Goal: Task Accomplishment & Management: Use online tool/utility

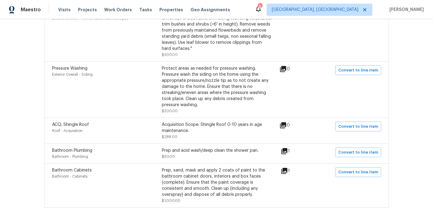
scroll to position [269, 0]
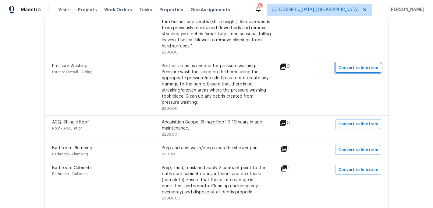
click at [348, 67] on span "Convert to line item" at bounding box center [358, 68] width 40 height 7
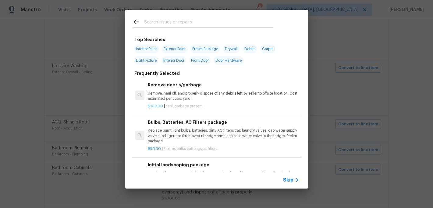
click at [146, 19] on input "text" at bounding box center [208, 22] width 129 height 9
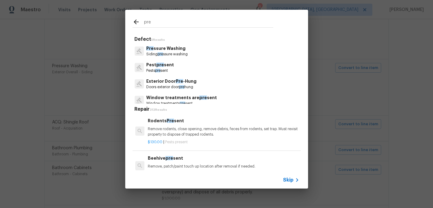
type input "pre"
click at [161, 51] on p "Pre ssure Washing" at bounding box center [166, 48] width 41 height 6
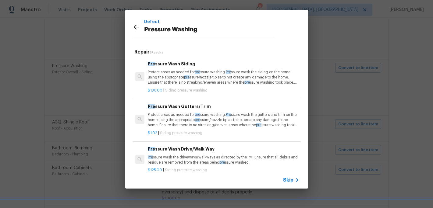
click at [178, 81] on p "Protect areas as needed for pre ssure washing. Pre ssure wash the siding on the…" at bounding box center [223, 78] width 151 height 16
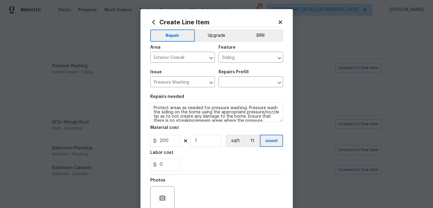
type input "Pressure Wash Siding $130.00"
drag, startPoint x: 170, startPoint y: 144, endPoint x: 171, endPoint y: 135, distance: 9.2
click at [170, 144] on input "130" at bounding box center [165, 141] width 30 height 12
type input "200"
click at [199, 162] on div "0" at bounding box center [216, 165] width 133 height 12
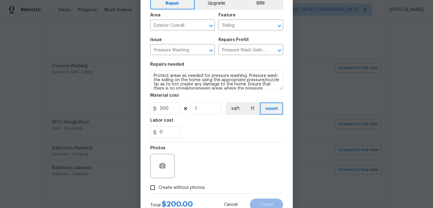
scroll to position [54, 0]
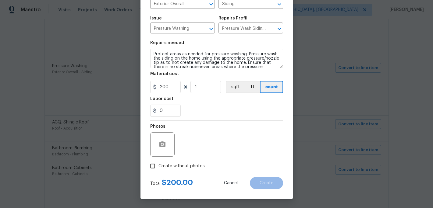
click at [156, 166] on input "Create without photos" at bounding box center [153, 167] width 12 height 12
checkbox input "true"
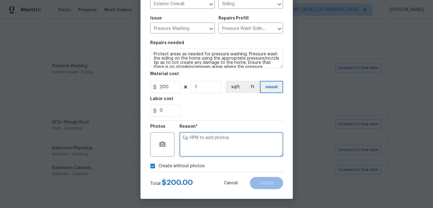
click at [192, 152] on textarea at bounding box center [231, 145] width 104 height 24
type textarea "c"
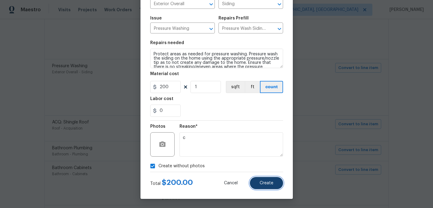
click at [262, 184] on span "Create" at bounding box center [267, 183] width 14 height 5
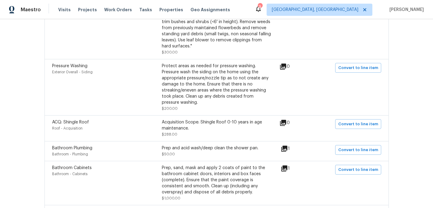
click at [205, 153] on div "Prep and acid wash/deep clean the shower pan. $50.00" at bounding box center [217, 151] width 110 height 12
click at [286, 150] on icon at bounding box center [284, 148] width 7 height 7
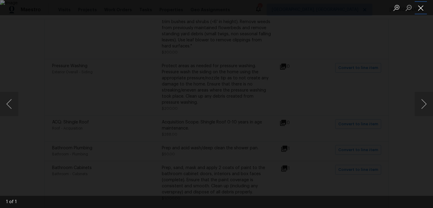
click at [421, 8] on button "Close lightbox" at bounding box center [421, 7] width 12 height 11
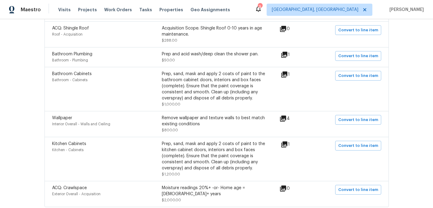
scroll to position [394, 0]
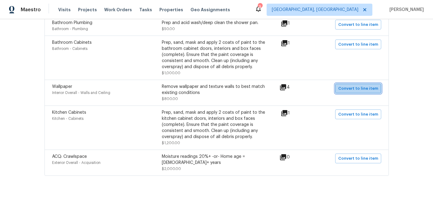
click at [374, 92] on span "Convert to line item" at bounding box center [358, 88] width 40 height 7
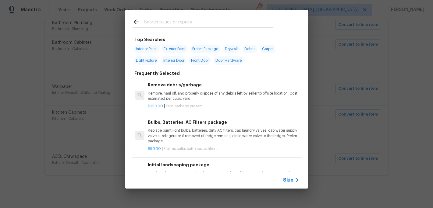
click at [154, 22] on input "text" at bounding box center [208, 22] width 129 height 9
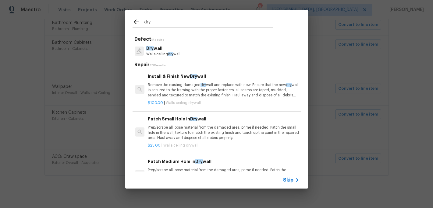
type input "dry"
click at [159, 56] on p "Walls ceiling dry wall" at bounding box center [163, 54] width 34 height 5
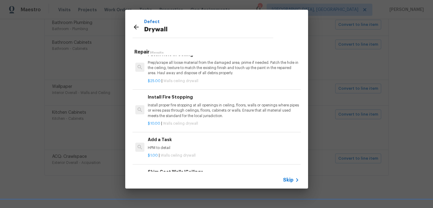
scroll to position [132, 0]
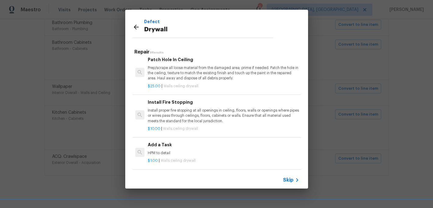
click at [159, 153] on p "HPM to detail" at bounding box center [223, 153] width 151 height 5
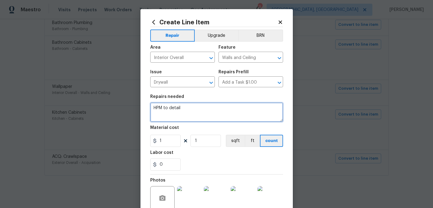
click at [186, 110] on textarea "HPM to detail" at bounding box center [216, 112] width 133 height 19
type textarea "H"
type textarea "Remove all wallpaper in the home"
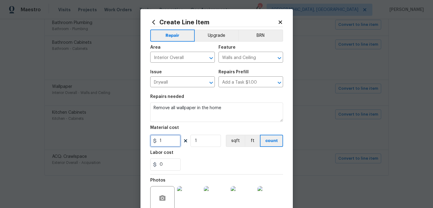
click at [163, 143] on input "1" at bounding box center [165, 141] width 30 height 12
type input "750"
click at [193, 161] on div "0" at bounding box center [216, 165] width 133 height 12
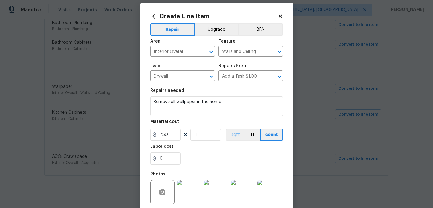
scroll to position [54, 0]
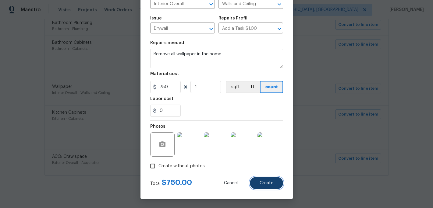
click at [263, 182] on span "Create" at bounding box center [267, 183] width 14 height 5
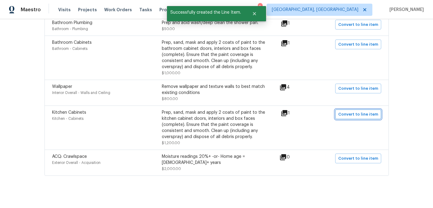
click at [352, 118] on span "Convert to line item" at bounding box center [358, 114] width 40 height 7
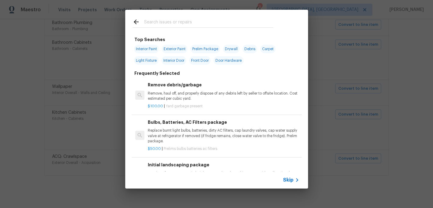
click at [149, 21] on input "text" at bounding box center [208, 22] width 129 height 9
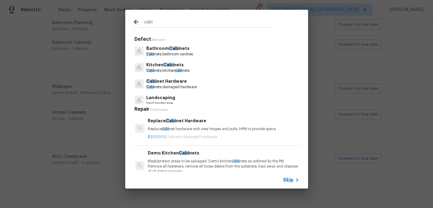
type input "cabi"
click at [287, 183] on span "Skip" at bounding box center [288, 180] width 10 height 6
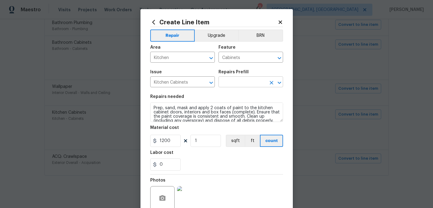
click at [252, 80] on input "text" at bounding box center [242, 82] width 48 height 9
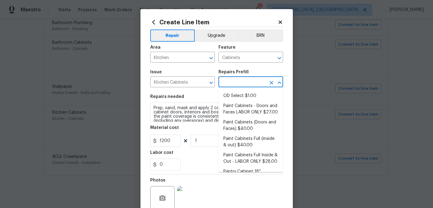
scroll to position [87, 0]
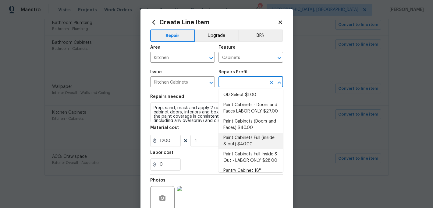
click at [244, 133] on li "Paint Cabinets Full (inside & out) $40.00" at bounding box center [250, 141] width 65 height 16
type input "Paint Cabinets Full (inside & out) $40.00"
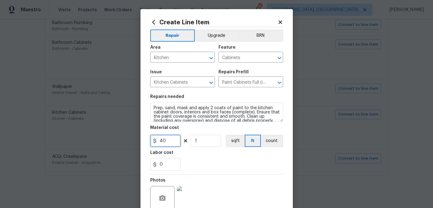
click at [170, 140] on input "40" at bounding box center [165, 141] width 30 height 12
type input "1200"
click at [220, 162] on div "0" at bounding box center [216, 165] width 133 height 12
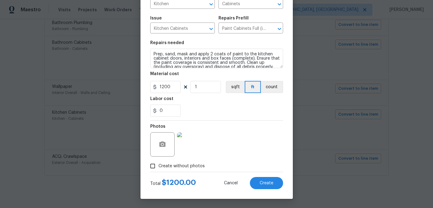
click at [158, 164] on span "Create without photos" at bounding box center [181, 166] width 46 height 6
click at [158, 164] on input "Create without photos" at bounding box center [153, 167] width 12 height 12
click at [147, 170] on input "Create without photos" at bounding box center [153, 167] width 12 height 12
click at [154, 167] on input "Create without photos" at bounding box center [153, 167] width 12 height 12
checkbox input "false"
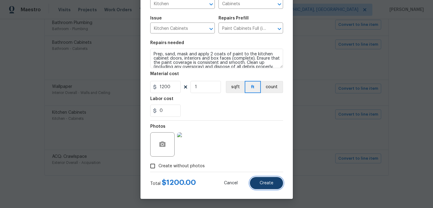
click at [267, 183] on span "Create" at bounding box center [267, 183] width 14 height 5
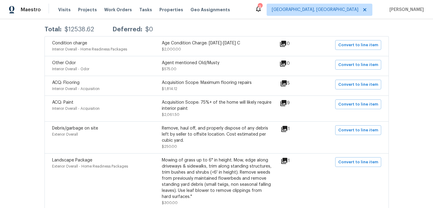
scroll to position [0, 0]
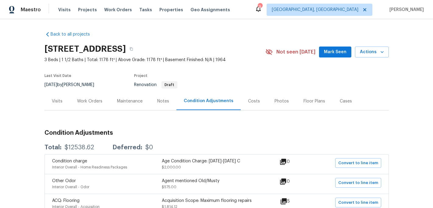
click at [93, 101] on div "Work Orders" at bounding box center [89, 101] width 25 height 6
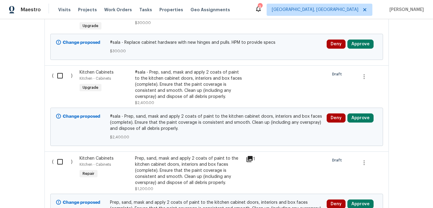
scroll to position [698, 0]
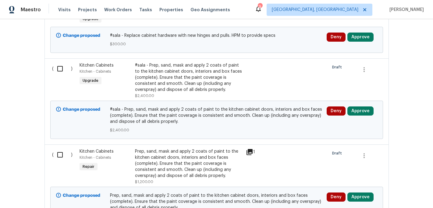
click at [164, 87] on div "#sala - Prep, sand, mask and apply 2 coats of paint to the kitchen cabinet door…" at bounding box center [188, 77] width 107 height 30
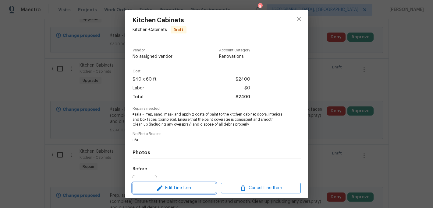
click at [173, 187] on span "Edit Line Item" at bounding box center [174, 189] width 80 height 8
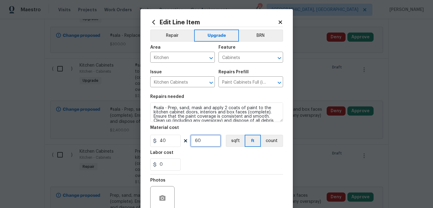
click at [203, 143] on input "60" at bounding box center [205, 141] width 30 height 12
type input "1"
click at [167, 138] on input "40" at bounding box center [165, 141] width 30 height 12
type input "1200"
click at [203, 170] on div "0" at bounding box center [216, 165] width 133 height 12
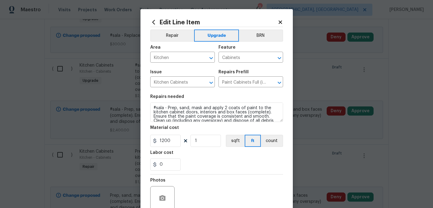
scroll to position [54, 0]
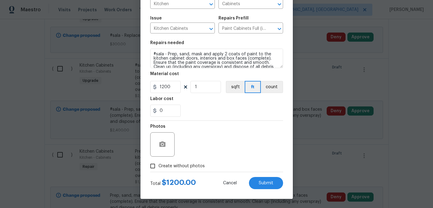
click at [153, 165] on input "Create without photos" at bounding box center [153, 167] width 12 height 12
checkbox input "true"
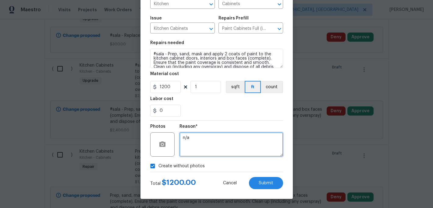
click at [193, 155] on textarea "n/a" at bounding box center [231, 145] width 104 height 24
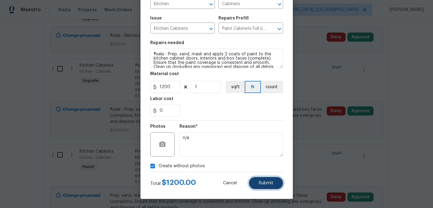
click at [266, 181] on button "Submit" at bounding box center [266, 183] width 34 height 12
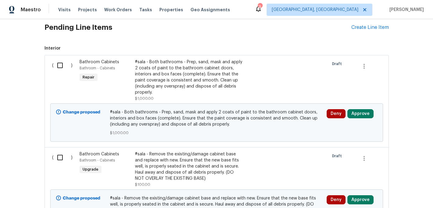
scroll to position [151, 0]
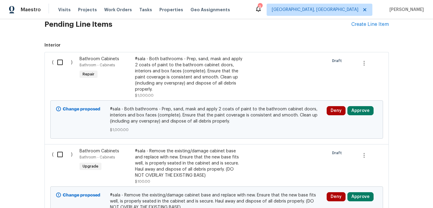
click at [60, 64] on input "checkbox" at bounding box center [62, 62] width 17 height 13
checkbox input "true"
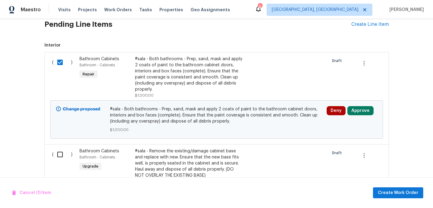
click at [62, 154] on input "checkbox" at bounding box center [62, 154] width 17 height 13
checkbox input "true"
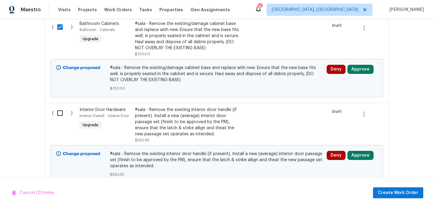
scroll to position [294, 0]
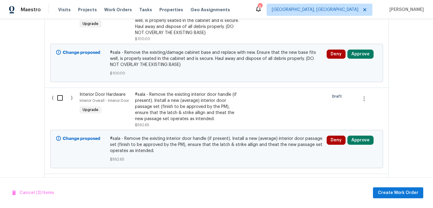
click at [60, 101] on input "checkbox" at bounding box center [62, 98] width 17 height 13
checkbox input "true"
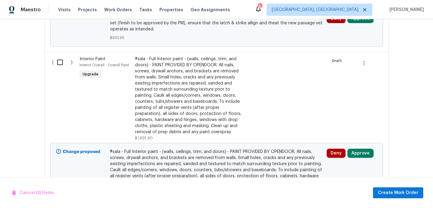
scroll to position [415, 0]
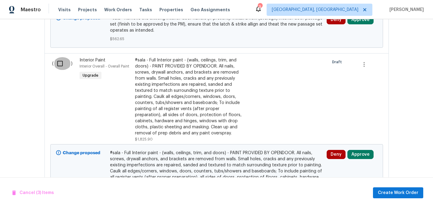
click at [62, 65] on input "checkbox" at bounding box center [62, 63] width 17 height 13
checkbox input "true"
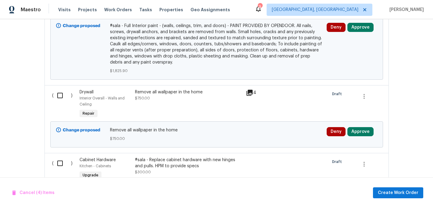
scroll to position [579, 0]
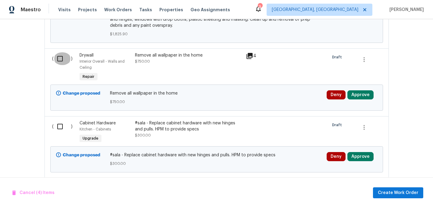
click at [64, 63] on input "checkbox" at bounding box center [62, 58] width 17 height 13
checkbox input "true"
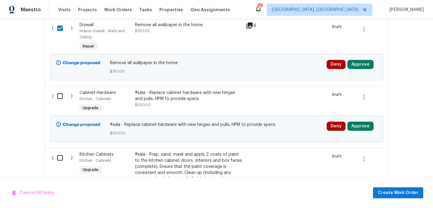
scroll to position [642, 0]
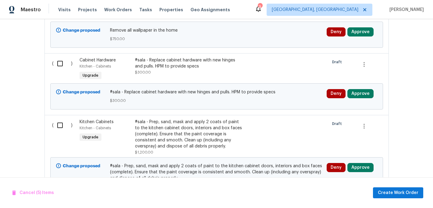
click at [60, 64] on input "checkbox" at bounding box center [62, 63] width 17 height 13
checkbox input "true"
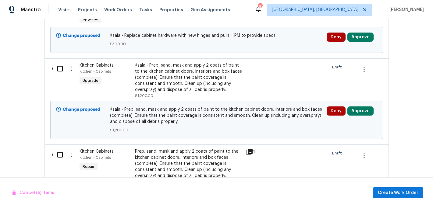
scroll to position [708, 0]
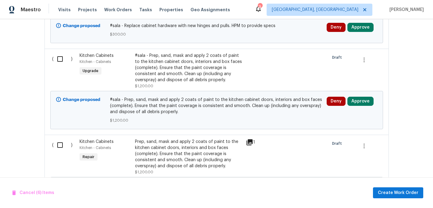
click at [62, 61] on input "checkbox" at bounding box center [62, 59] width 17 height 13
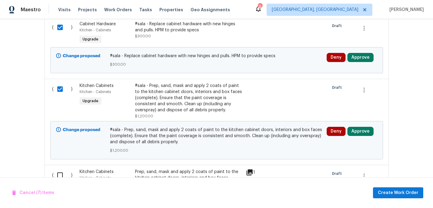
scroll to position [677, 0]
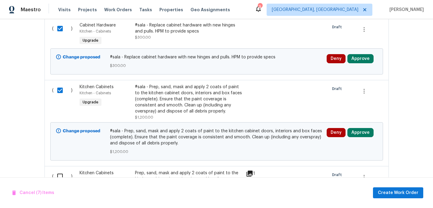
click at [61, 92] on input "checkbox" at bounding box center [62, 90] width 17 height 13
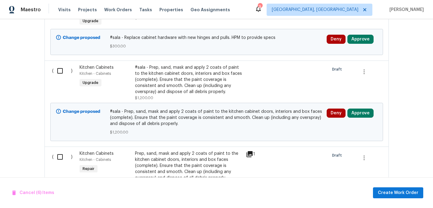
scroll to position [697, 0]
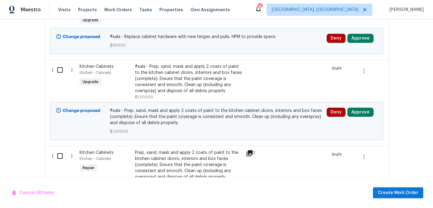
click at [60, 71] on input "checkbox" at bounding box center [62, 70] width 17 height 13
checkbox input "true"
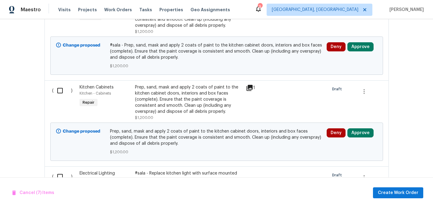
scroll to position [764, 0]
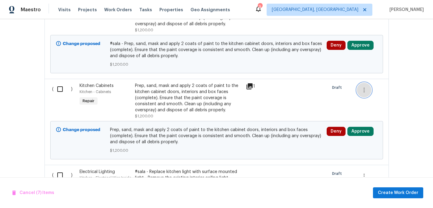
click at [368, 92] on button "button" at bounding box center [364, 90] width 15 height 15
click at [368, 92] on li "Cancel" at bounding box center [368, 91] width 23 height 10
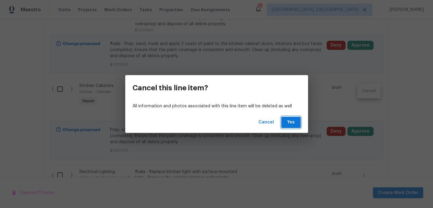
click at [290, 125] on span "Yes" at bounding box center [291, 123] width 10 height 8
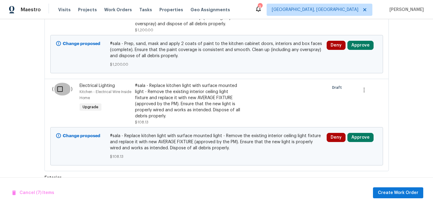
click at [60, 89] on input "checkbox" at bounding box center [62, 89] width 17 height 13
checkbox input "true"
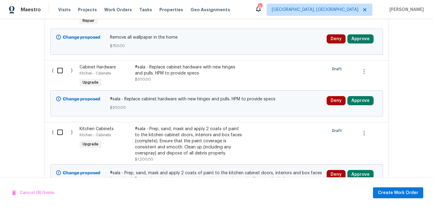
scroll to position [636, 0]
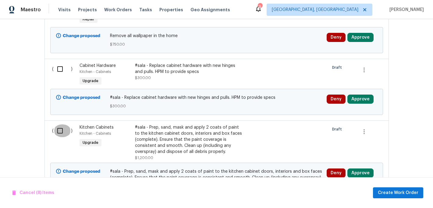
click at [55, 134] on input "checkbox" at bounding box center [62, 131] width 17 height 13
checkbox input "true"
click at [59, 73] on input "checkbox" at bounding box center [62, 69] width 17 height 13
checkbox input "true"
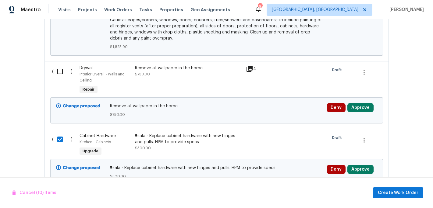
scroll to position [550, 0]
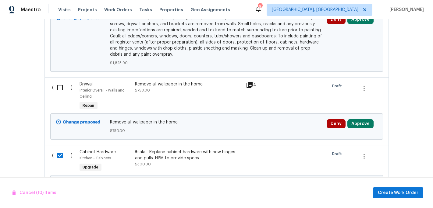
click at [63, 96] on div "( )" at bounding box center [64, 97] width 28 height 34
click at [59, 83] on input "checkbox" at bounding box center [62, 87] width 17 height 13
checkbox input "true"
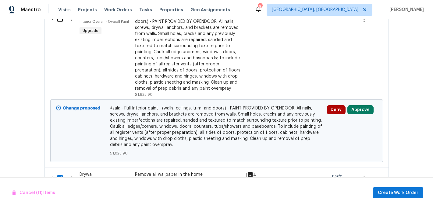
scroll to position [449, 0]
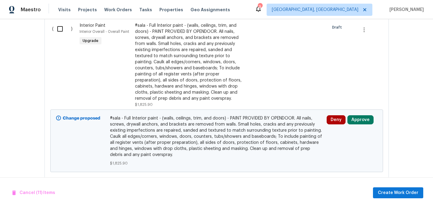
click at [67, 28] on input "checkbox" at bounding box center [62, 29] width 17 height 13
checkbox input "true"
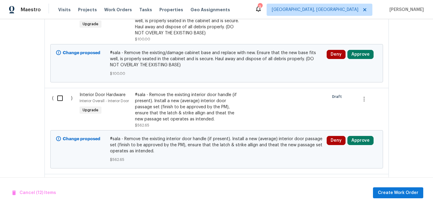
scroll to position [280, 0]
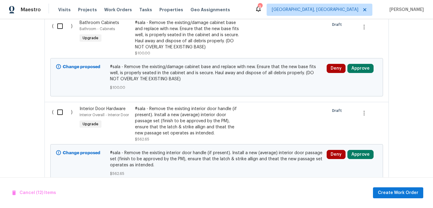
click at [63, 113] on input "checkbox" at bounding box center [62, 112] width 17 height 13
checkbox input "true"
click at [62, 28] on input "checkbox" at bounding box center [62, 26] width 17 height 13
checkbox input "true"
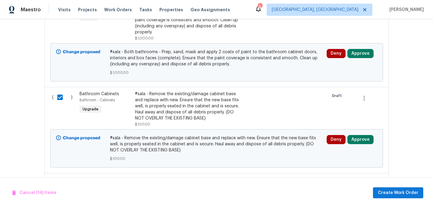
scroll to position [153, 0]
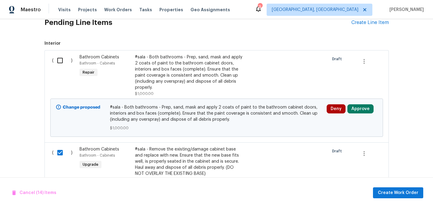
click at [65, 64] on input "checkbox" at bounding box center [62, 60] width 17 height 13
checkbox input "true"
click at [389, 196] on span "Create Work Order" at bounding box center [398, 193] width 41 height 8
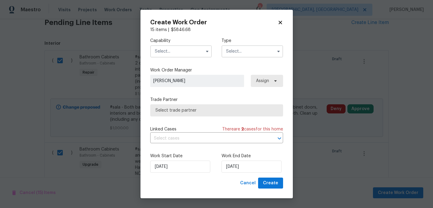
click at [207, 55] on span at bounding box center [207, 51] width 9 height 9
click at [207, 52] on icon "button" at bounding box center [207, 52] width 2 height 2
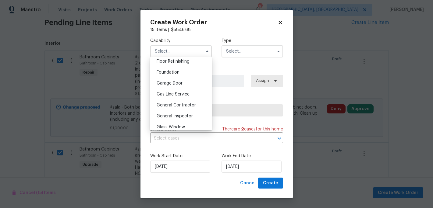
scroll to position [255, 0]
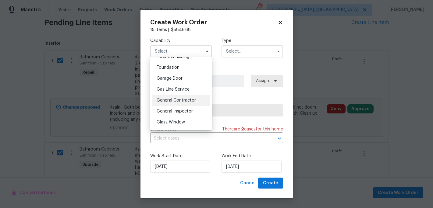
click at [181, 100] on span "General Contractor" at bounding box center [176, 100] width 39 height 4
type input "General Contractor"
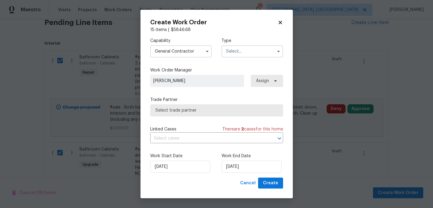
click at [238, 50] on input "text" at bounding box center [252, 51] width 62 height 12
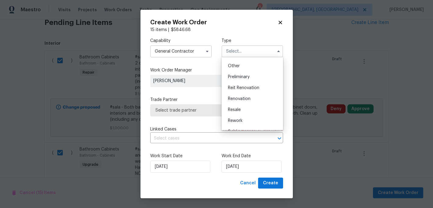
scroll to position [138, 0]
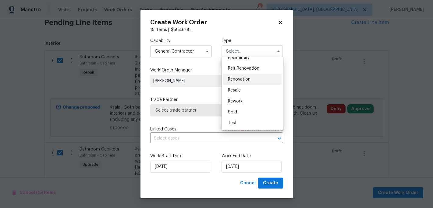
click at [245, 82] on div "Renovation" at bounding box center [252, 79] width 58 height 11
type input "Renovation"
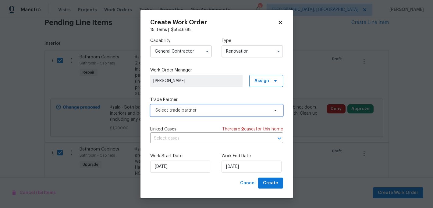
click at [210, 113] on span "Select trade partner" at bounding box center [212, 111] width 114 height 6
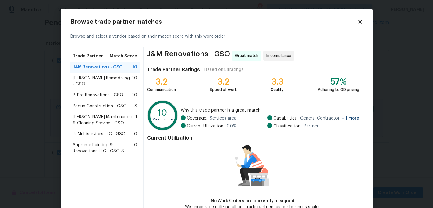
click at [92, 114] on span "[PERSON_NAME] Maintenance & Cleaning Service - GSO" at bounding box center [104, 120] width 63 height 12
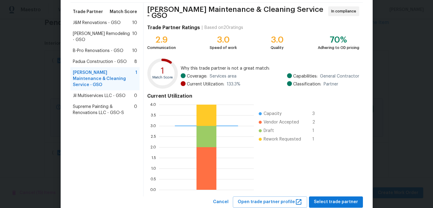
scroll to position [51, 0]
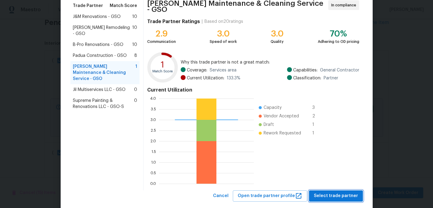
click at [336, 193] on span "Select trade partner" at bounding box center [336, 197] width 44 height 8
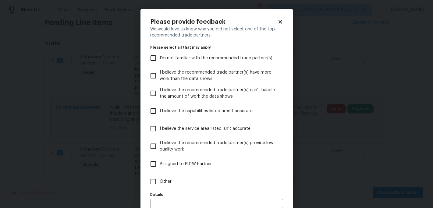
scroll to position [33, 0]
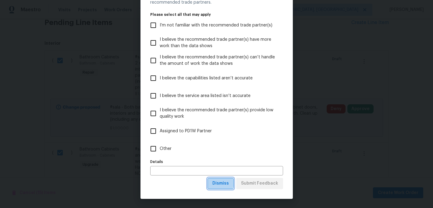
click at [217, 183] on span "Dismiss" at bounding box center [220, 184] width 16 height 8
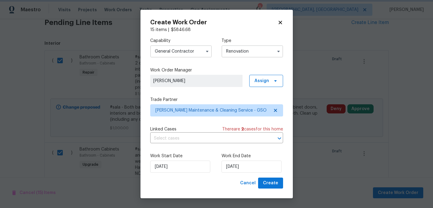
scroll to position [0, 0]
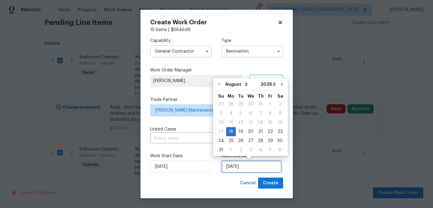
click at [239, 169] on input "[DATE]" at bounding box center [251, 167] width 60 height 12
click at [230, 141] on div "25" at bounding box center [231, 141] width 10 height 9
type input "[DATE]"
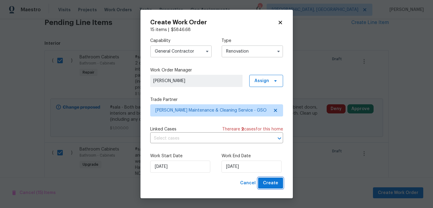
click at [269, 185] on span "Create" at bounding box center [270, 184] width 15 height 8
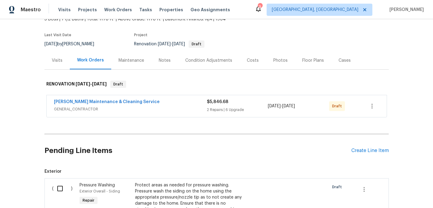
scroll to position [43, 0]
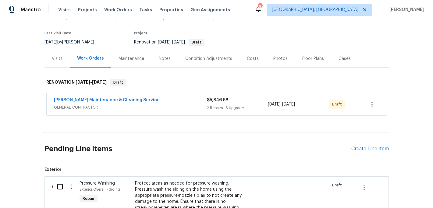
click at [363, 145] on div "Pending Line Items Create Line Item" at bounding box center [216, 149] width 344 height 28
click at [362, 150] on div "Create Line Item" at bounding box center [369, 149] width 37 height 6
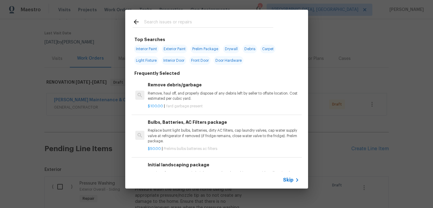
click at [158, 17] on div at bounding box center [202, 22] width 155 height 24
click at [157, 21] on input "text" at bounding box center [208, 22] width 129 height 9
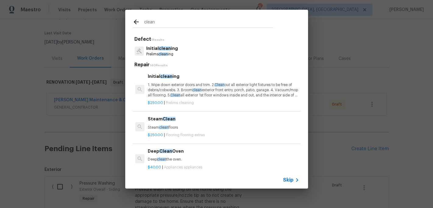
type input "clean"
click at [163, 55] on span "clean" at bounding box center [162, 54] width 9 height 4
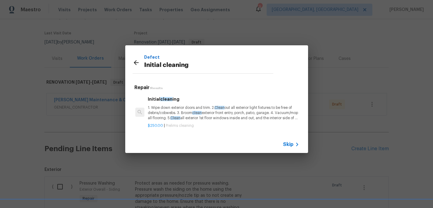
click at [163, 114] on p "1. Wipe down exterior doors and trim. 2. Clean out all exterior light fixtures …" at bounding box center [223, 113] width 151 height 16
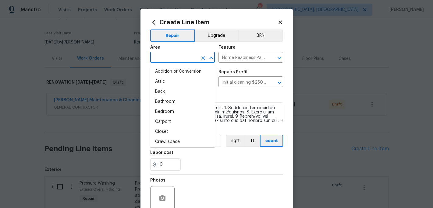
click at [172, 58] on input "text" at bounding box center [174, 57] width 48 height 9
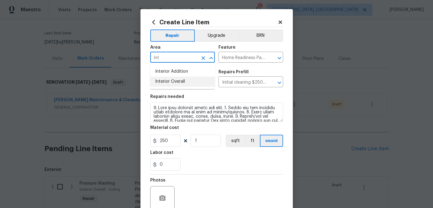
click at [173, 81] on li "Interior Overall" at bounding box center [182, 82] width 65 height 10
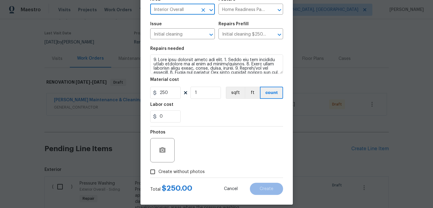
scroll to position [54, 0]
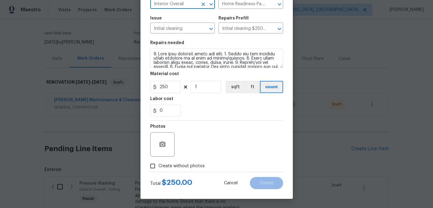
type input "Interior Overall"
click at [157, 166] on input "Create without photos" at bounding box center [153, 167] width 12 height 12
checkbox input "true"
click at [181, 158] on div "Reason*" at bounding box center [231, 141] width 104 height 40
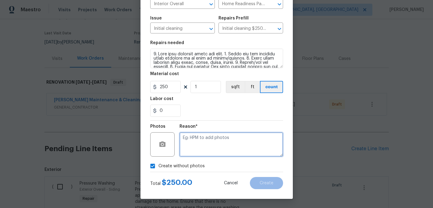
click at [182, 151] on textarea at bounding box center [231, 145] width 104 height 24
type textarea "c"
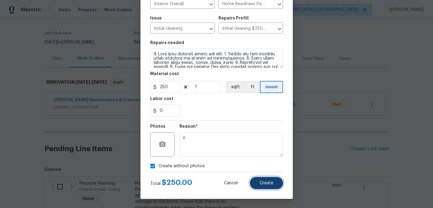
click at [258, 181] on button "Create" at bounding box center [266, 183] width 33 height 12
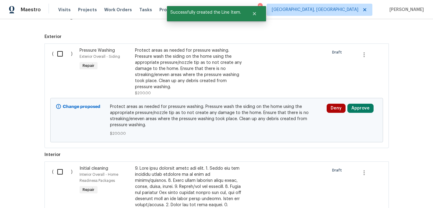
scroll to position [178, 0]
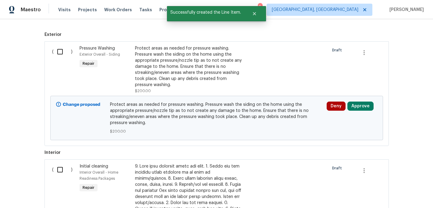
click at [62, 174] on input "checkbox" at bounding box center [62, 170] width 17 height 13
checkbox input "true"
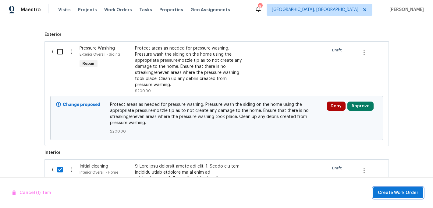
click at [393, 194] on span "Create Work Order" at bounding box center [398, 193] width 41 height 8
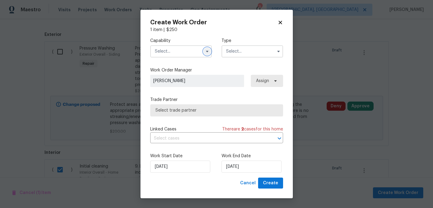
click at [206, 52] on icon "button" at bounding box center [207, 51] width 5 height 5
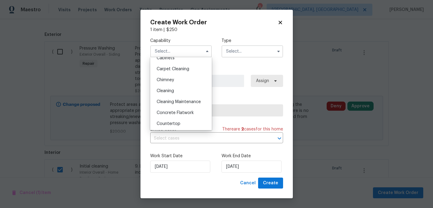
scroll to position [64, 0]
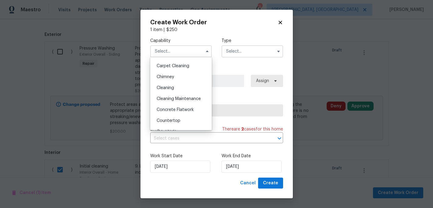
click at [177, 99] on span "Cleaning Maintenance" at bounding box center [179, 99] width 44 height 4
type input "Cleaning Maintenance"
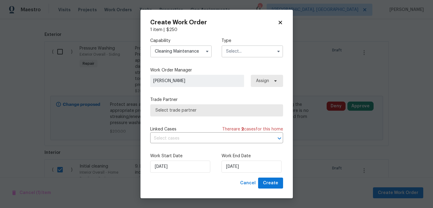
click at [263, 53] on input "text" at bounding box center [252, 51] width 62 height 12
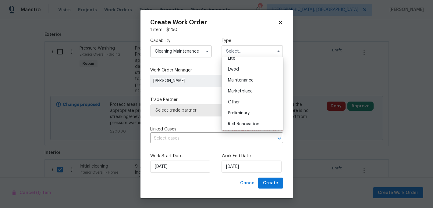
scroll to position [138, 0]
click at [248, 80] on span "Renovation" at bounding box center [239, 79] width 23 height 4
type input "Renovation"
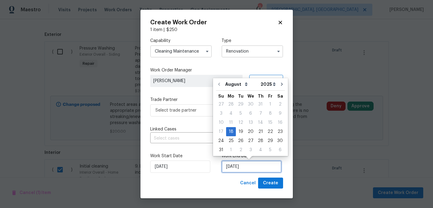
click at [239, 167] on input "[DATE]" at bounding box center [251, 167] width 60 height 12
click at [249, 133] on div "20" at bounding box center [251, 132] width 10 height 9
type input "[DATE]"
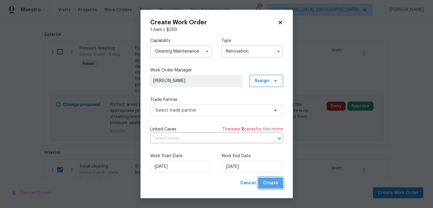
click at [264, 179] on button "Create" at bounding box center [270, 183] width 25 height 11
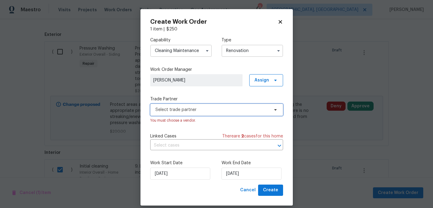
click at [215, 113] on span "Select trade partner" at bounding box center [212, 110] width 114 height 6
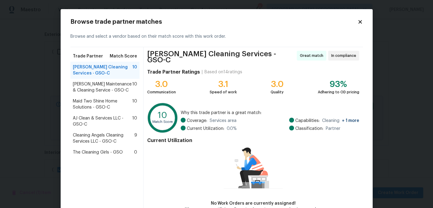
click at [98, 89] on span "[PERSON_NAME] Maintenance & Cleaning Service - GSO-C" at bounding box center [103, 87] width 60 height 12
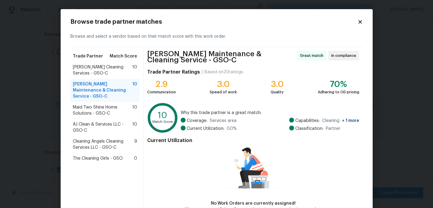
scroll to position [38, 0]
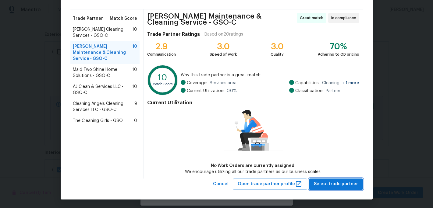
click at [326, 186] on span "Select trade partner" at bounding box center [336, 185] width 44 height 8
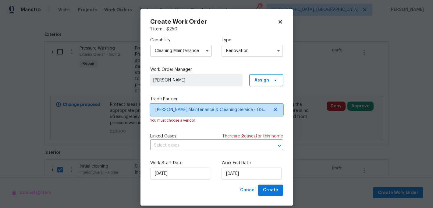
scroll to position [0, 0]
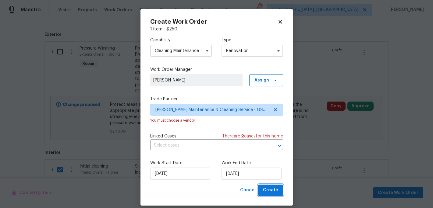
click at [276, 193] on span "Create" at bounding box center [270, 191] width 15 height 8
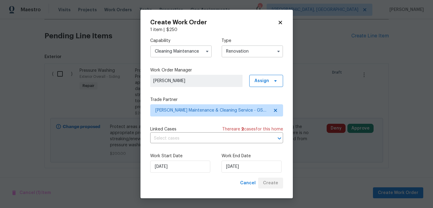
scroll to position [179, 0]
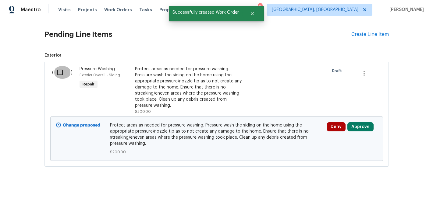
click at [59, 74] on input "checkbox" at bounding box center [62, 72] width 17 height 13
checkbox input "true"
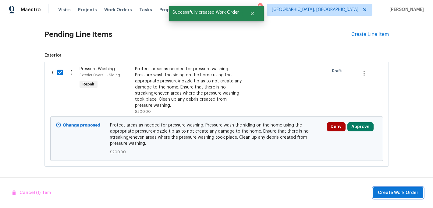
click at [388, 195] on span "Create Work Order" at bounding box center [398, 193] width 41 height 8
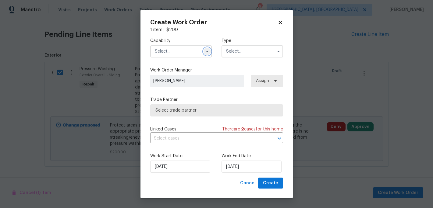
click at [207, 55] on button "button" at bounding box center [206, 51] width 7 height 7
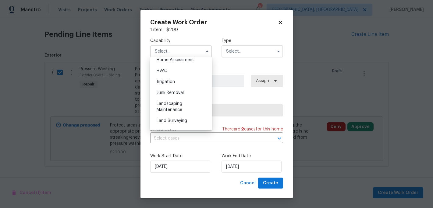
scroll to position [364, 0]
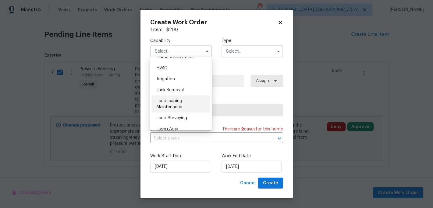
click at [176, 108] on span "Landscaping Maintenance" at bounding box center [170, 104] width 26 height 10
type input "Landscaping Maintenance"
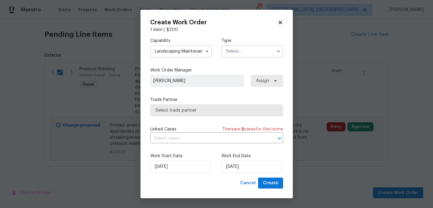
click at [238, 53] on input "text" at bounding box center [252, 51] width 62 height 12
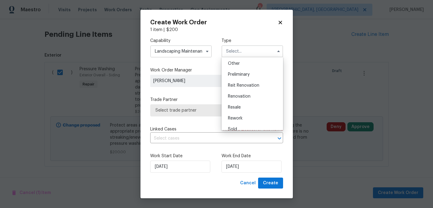
scroll to position [122, 0]
click at [238, 95] on span "Renovation" at bounding box center [239, 95] width 23 height 4
type input "Renovation"
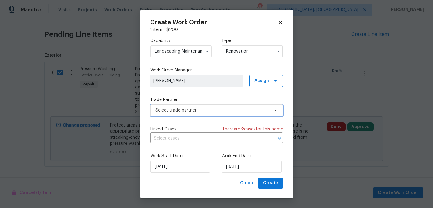
click at [216, 109] on span "Select trade partner" at bounding box center [212, 111] width 114 height 6
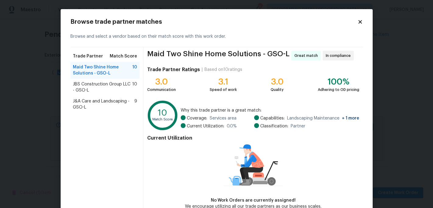
click at [113, 68] on span "Maid Two Shine Home Solutions - GSO-L" at bounding box center [103, 70] width 60 height 12
click at [100, 70] on span "Maid Two Shine Home Solutions - GSO-L" at bounding box center [103, 70] width 60 height 12
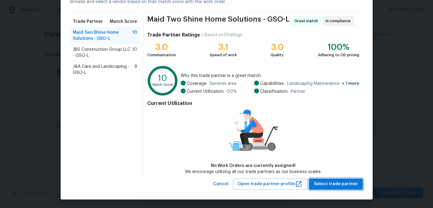
click at [314, 186] on button "Select trade partner" at bounding box center [336, 184] width 54 height 11
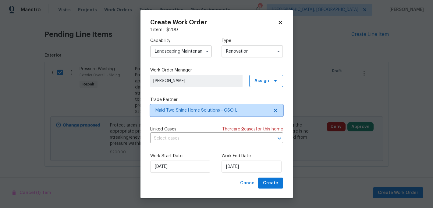
scroll to position [0, 0]
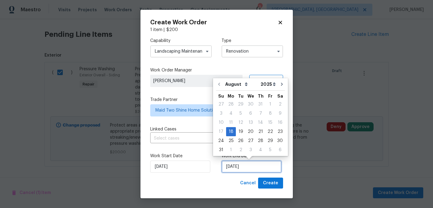
click at [237, 169] on input "[DATE]" at bounding box center [251, 167] width 60 height 12
click at [230, 140] on div "25" at bounding box center [231, 141] width 10 height 9
type input "[DATE]"
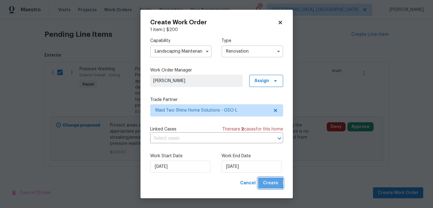
click at [269, 183] on span "Create" at bounding box center [270, 184] width 15 height 8
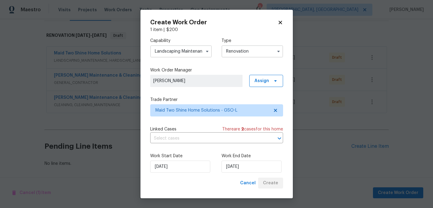
scroll to position [90, 0]
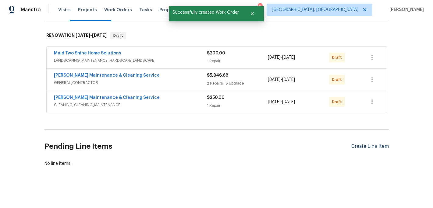
click at [366, 146] on div "Create Line Item" at bounding box center [369, 147] width 37 height 6
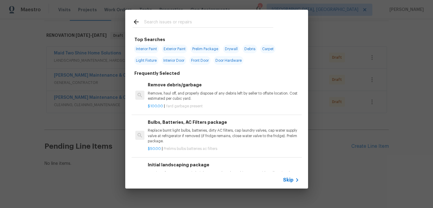
click at [164, 17] on div at bounding box center [202, 22] width 155 height 24
click at [159, 22] on input "text" at bounding box center [208, 22] width 129 height 9
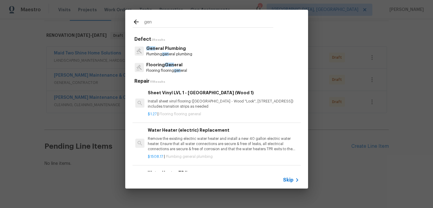
type input "gen"
click at [168, 64] on span "Gen" at bounding box center [169, 65] width 9 height 4
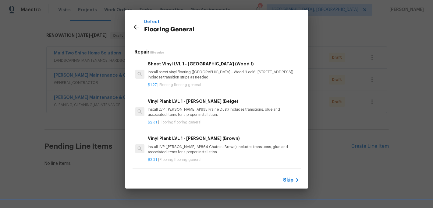
click at [176, 78] on p "Install sheet vinyl flooring ([GEOGRAPHIC_DATA] - Wood "Look", [STREET_ADDRESS]…" at bounding box center [223, 75] width 151 height 10
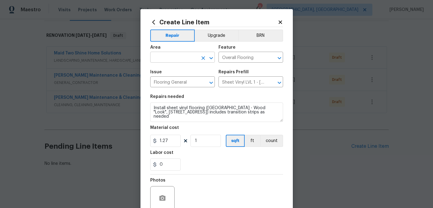
click at [171, 58] on input "text" at bounding box center [174, 57] width 48 height 9
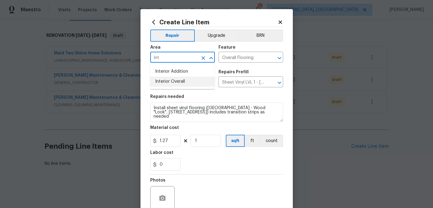
click at [173, 80] on li "Interior Overall" at bounding box center [182, 82] width 65 height 10
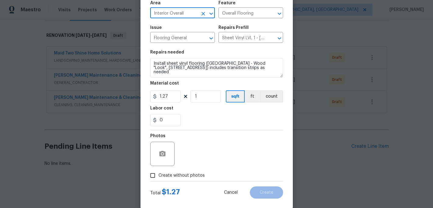
scroll to position [54, 0]
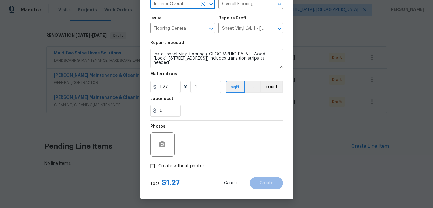
type input "Interior Overall"
click at [159, 164] on span "Create without photos" at bounding box center [181, 166] width 46 height 6
click at [158, 164] on input "Create without photos" at bounding box center [153, 167] width 12 height 12
checkbox input "true"
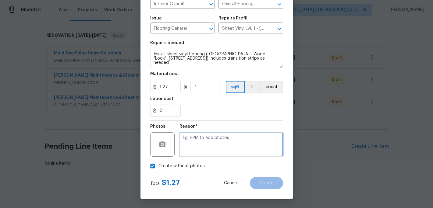
click at [185, 147] on textarea at bounding box center [231, 145] width 104 height 24
type textarea "c"
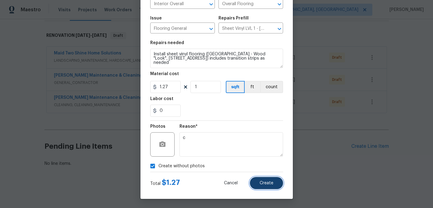
click at [267, 179] on button "Create" at bounding box center [266, 183] width 33 height 12
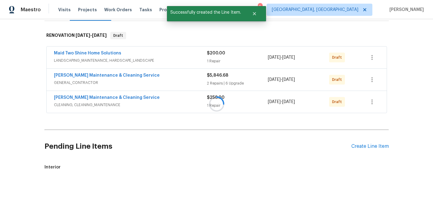
scroll to position [171, 0]
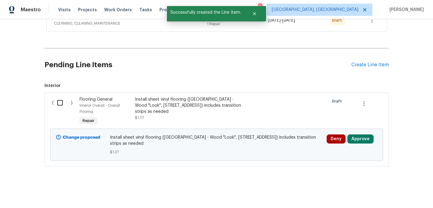
click at [61, 105] on input "checkbox" at bounding box center [62, 103] width 17 height 13
checkbox input "true"
click at [385, 194] on span "Create Work Order" at bounding box center [398, 193] width 41 height 8
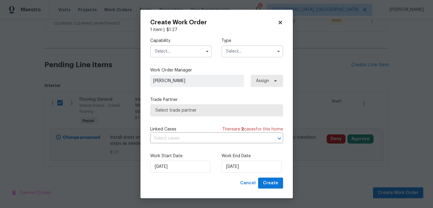
click at [207, 57] on input "text" at bounding box center [181, 51] width 62 height 12
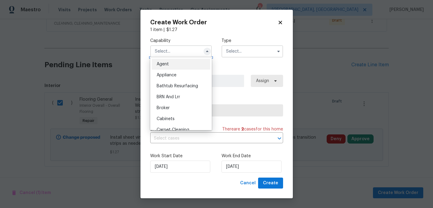
click at [207, 53] on icon "button" at bounding box center [207, 51] width 5 height 5
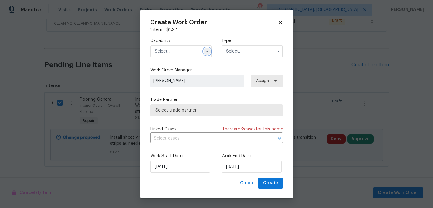
click at [206, 52] on icon "button" at bounding box center [207, 51] width 5 height 5
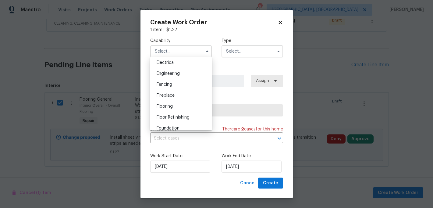
scroll to position [194, 0]
click at [168, 104] on span "Flooring" at bounding box center [165, 106] width 16 height 4
type input "Flooring"
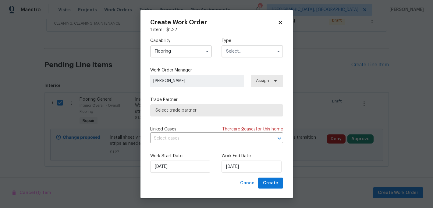
click at [242, 52] on input "text" at bounding box center [252, 51] width 62 height 12
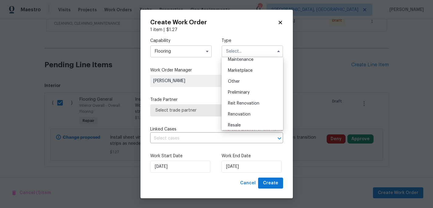
scroll to position [107, 0]
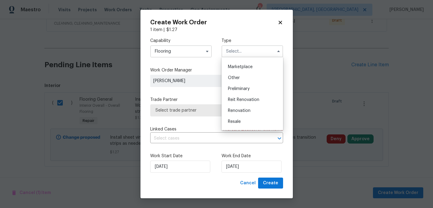
click at [245, 96] on div "Reit Renovation" at bounding box center [252, 99] width 58 height 11
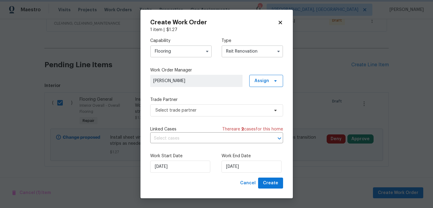
scroll to position [0, 0]
click at [280, 53] on icon "button" at bounding box center [278, 51] width 5 height 5
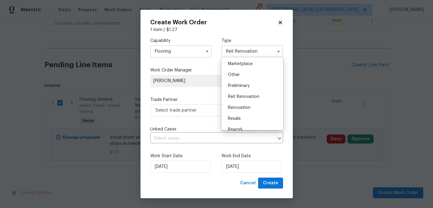
scroll to position [111, 0]
click at [238, 108] on span "Renovation" at bounding box center [239, 107] width 23 height 4
type input "Renovation"
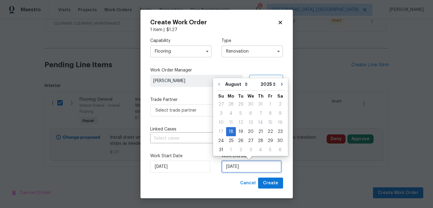
click at [233, 164] on input "[DATE]" at bounding box center [251, 167] width 60 height 12
click at [242, 139] on div "26" at bounding box center [241, 141] width 10 height 9
type input "[DATE]"
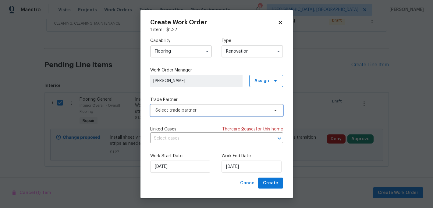
click at [274, 110] on icon at bounding box center [275, 111] width 2 height 2
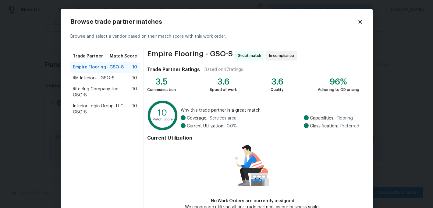
click at [87, 108] on span "Interior Logic Group, LLC - GSO-S" at bounding box center [103, 109] width 60 height 12
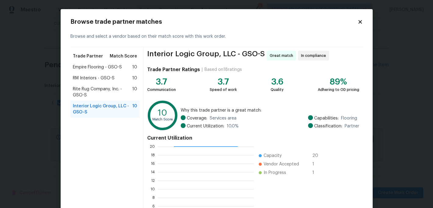
scroll to position [60, 0]
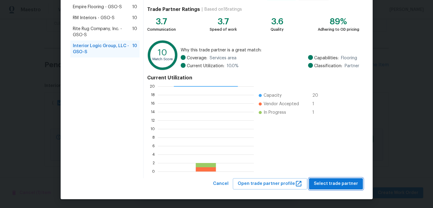
click at [324, 185] on span "Select trade partner" at bounding box center [336, 184] width 44 height 8
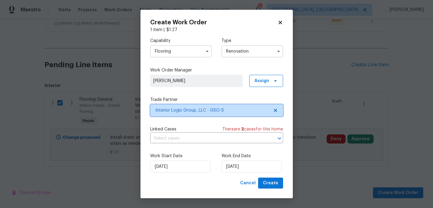
scroll to position [0, 0]
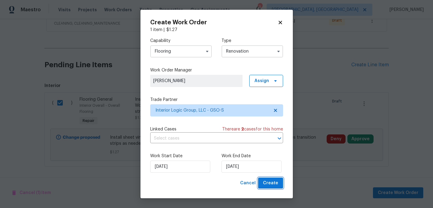
click at [272, 187] on span "Create" at bounding box center [270, 184] width 15 height 8
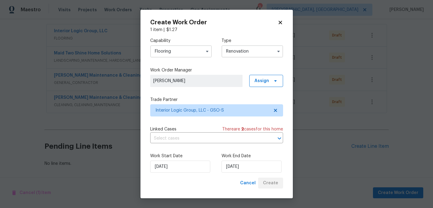
scroll to position [112, 0]
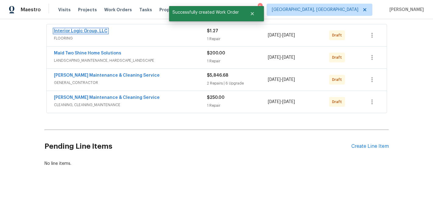
click at [94, 29] on link "Interior Logic Group, LLC" at bounding box center [81, 31] width 54 height 4
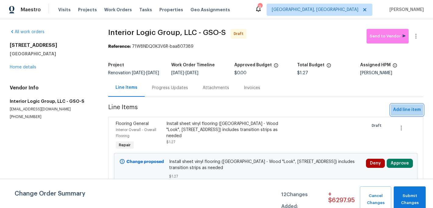
click at [405, 111] on span "Add line item" at bounding box center [407, 110] width 28 height 8
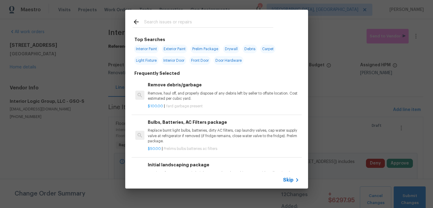
click at [155, 18] on div at bounding box center [202, 22] width 155 height 24
click at [154, 23] on input "text" at bounding box center [208, 22] width 129 height 9
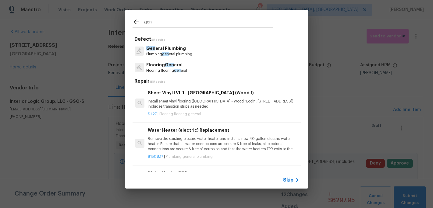
type input "gen"
click at [158, 65] on p "Flooring Gen eral" at bounding box center [166, 65] width 41 height 6
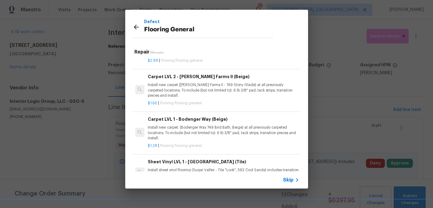
scroll to position [176, 0]
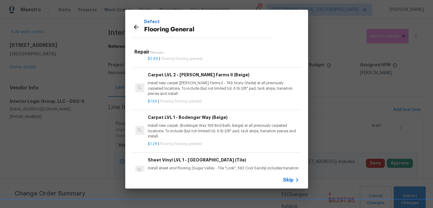
click at [182, 118] on h6 "Carpet LVL 1 - Bodenger Way (Beige)" at bounding box center [223, 117] width 151 height 7
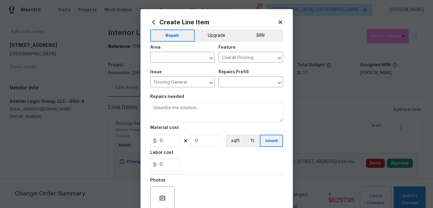
type input "Carpet LVL 1 - Bodenger Way (Beige) $1.28"
type textarea "Install new carpet. (Bodenger Way 749 Bird Bath, Beige) at all previously carpe…"
type input "1.28"
type input "1"
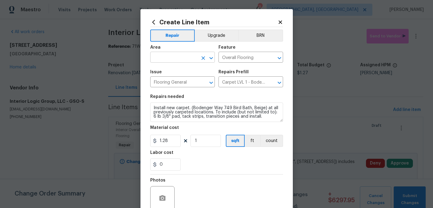
click at [171, 57] on input "text" at bounding box center [174, 57] width 48 height 9
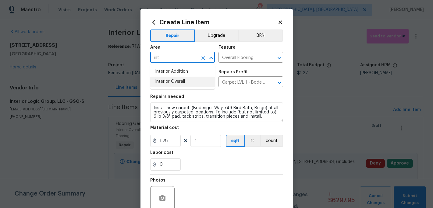
click at [175, 81] on li "Interior Overall" at bounding box center [182, 82] width 65 height 10
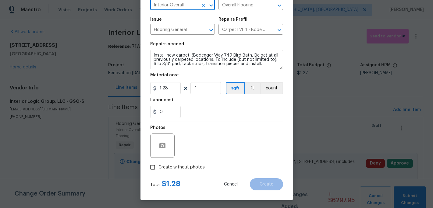
scroll to position [54, 0]
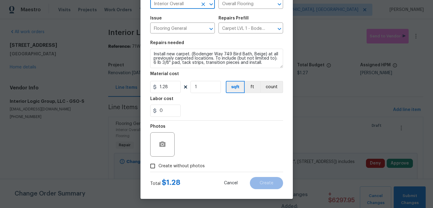
type input "Interior Overall"
click at [154, 166] on input "Create without photos" at bounding box center [153, 167] width 12 height 12
checkbox input "true"
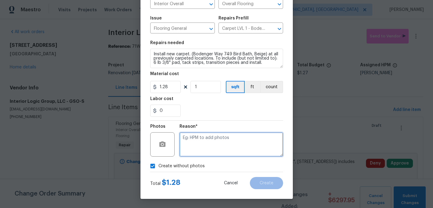
click at [193, 150] on textarea at bounding box center [231, 145] width 104 height 24
type textarea "c"
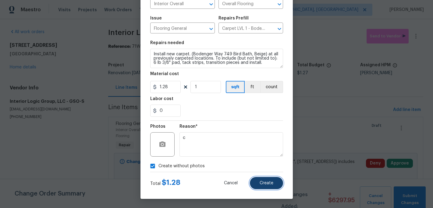
click at [260, 184] on span "Create" at bounding box center [267, 183] width 14 height 5
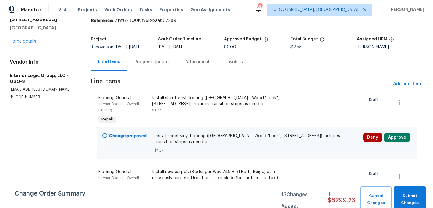
scroll to position [79, 0]
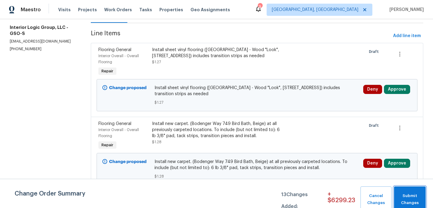
click at [417, 196] on span "Submit Changes" at bounding box center [410, 200] width 26 height 14
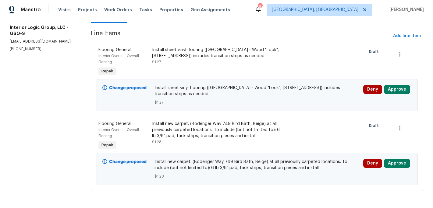
scroll to position [0, 0]
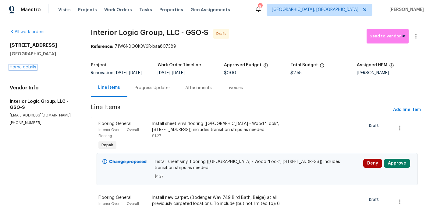
click at [28, 68] on link "Home details" at bounding box center [23, 67] width 27 height 4
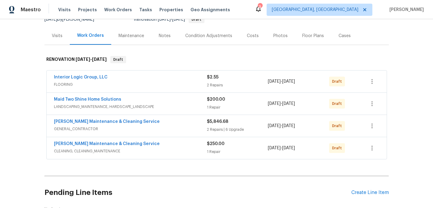
scroll to position [112, 0]
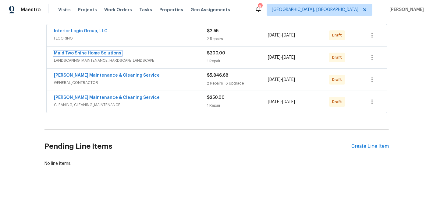
click at [92, 53] on link "Maid Two Shine Home Solutions" at bounding box center [87, 53] width 67 height 4
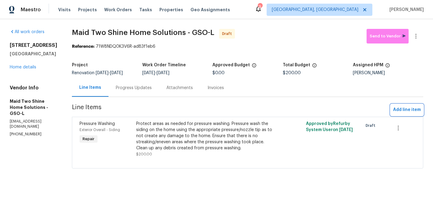
click at [402, 112] on span "Add line item" at bounding box center [407, 110] width 28 height 8
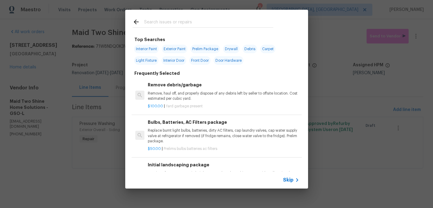
click at [149, 23] on input "text" at bounding box center [208, 22] width 129 height 9
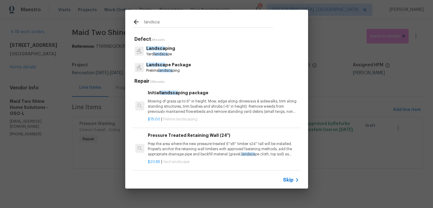
type input "landsca"
click at [167, 74] on div "Landsca pe Package Prelims landsca ping" at bounding box center [217, 67] width 168 height 16
click at [169, 67] on p "Landsca pe Package" at bounding box center [168, 65] width 45 height 6
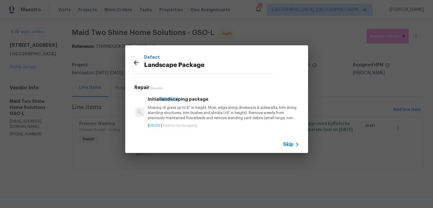
click at [180, 112] on p "Mowing of grass up to 6" in height. Mow, edge along driveways & sidewalks, trim…" at bounding box center [223, 113] width 151 height 16
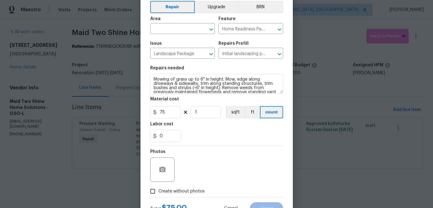
scroll to position [54, 0]
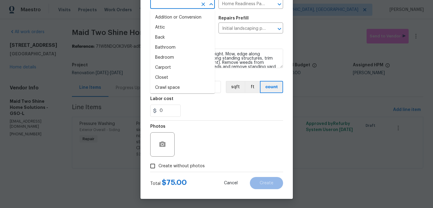
click at [171, 2] on input "text" at bounding box center [174, 3] width 48 height 9
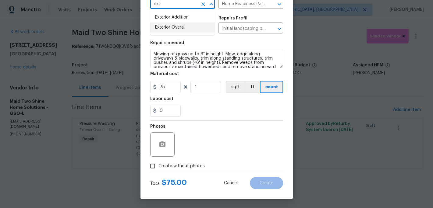
click at [174, 27] on li "Exterior Overall" at bounding box center [182, 28] width 65 height 10
type input "Exterior Overall"
click at [220, 159] on div "Photos" at bounding box center [216, 141] width 133 height 40
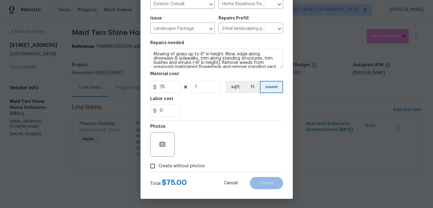
click at [159, 168] on span "Create without photos" at bounding box center [181, 166] width 46 height 6
click at [158, 168] on input "Create without photos" at bounding box center [153, 167] width 12 height 12
checkbox input "true"
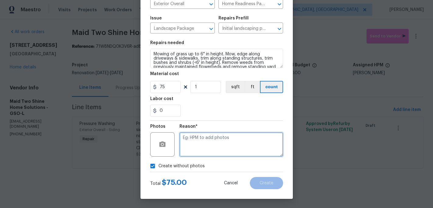
click at [185, 154] on textarea at bounding box center [231, 145] width 104 height 24
type textarea "c"
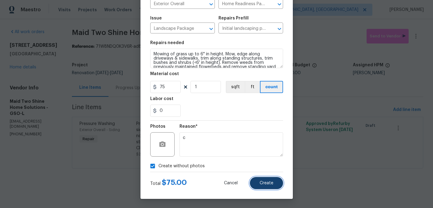
click at [255, 183] on button "Create" at bounding box center [266, 183] width 33 height 12
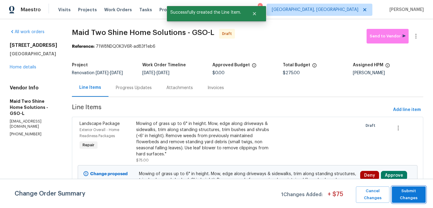
click at [409, 192] on span "Submit Changes" at bounding box center [409, 195] width 28 height 14
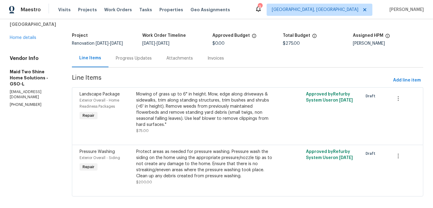
scroll to position [28, 0]
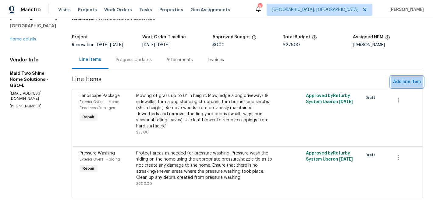
click at [400, 86] on span "Add line item" at bounding box center [407, 82] width 28 height 8
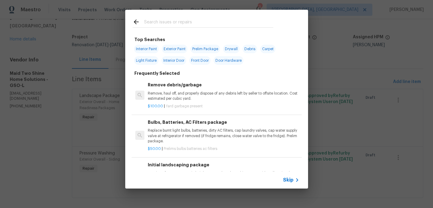
click at [161, 22] on input "text" at bounding box center [208, 22] width 129 height 9
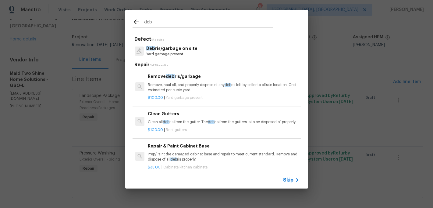
type input "deb"
click at [170, 49] on p "Deb ris/garbage on site" at bounding box center [171, 48] width 51 height 6
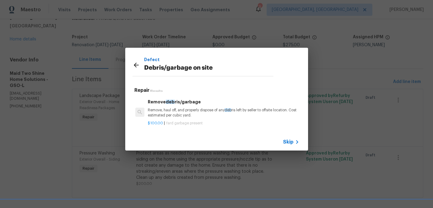
click at [167, 106] on div "Remove deb ris/garbage Remove, haul off, and properly dispose of any deb ris le…" at bounding box center [223, 109] width 151 height 20
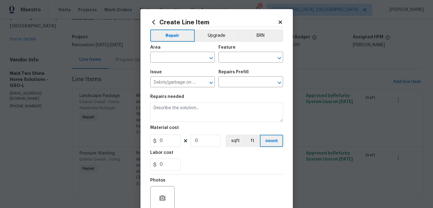
type input "Remove debris/garbage $100.00"
type textarea "Remove, haul off, and properly dispose of any debris left by seller to offsite …"
type input "100"
type input "1"
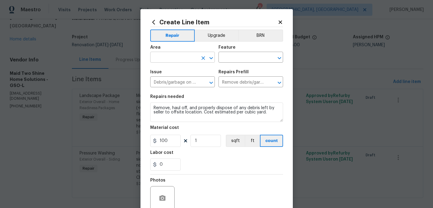
click at [170, 62] on input "text" at bounding box center [174, 57] width 48 height 9
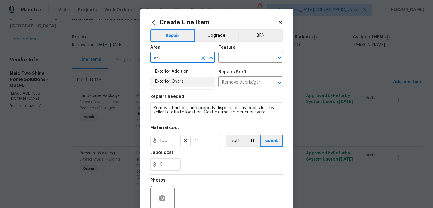
click at [187, 84] on li "Exterior Overall" at bounding box center [182, 82] width 65 height 10
type input "Exterior Overall"
click at [227, 59] on input "text" at bounding box center [242, 57] width 48 height 9
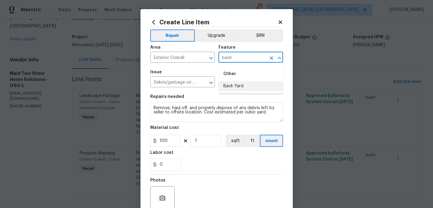
click at [234, 91] on li "Back Yard" at bounding box center [250, 86] width 65 height 10
type input "Back Yard"
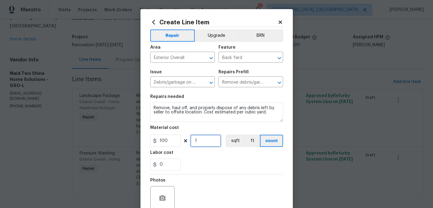
click at [202, 141] on input "1" at bounding box center [205, 141] width 30 height 12
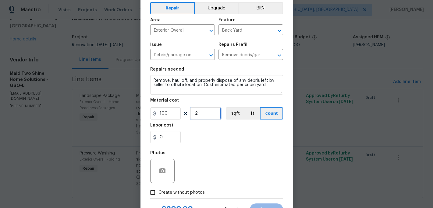
scroll to position [54, 0]
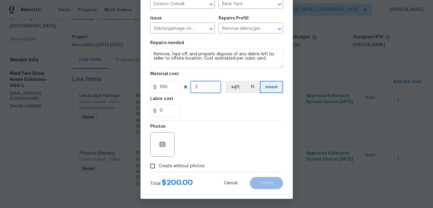
type input "2"
click at [159, 168] on span "Create without photos" at bounding box center [181, 166] width 46 height 6
click at [158, 168] on input "Create without photos" at bounding box center [153, 167] width 12 height 12
checkbox input "true"
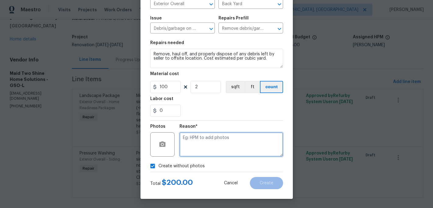
click at [185, 155] on textarea at bounding box center [231, 145] width 104 height 24
type textarea "c"
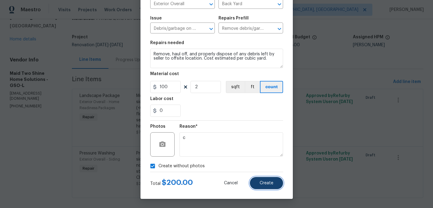
click at [260, 182] on span "Create" at bounding box center [267, 183] width 14 height 5
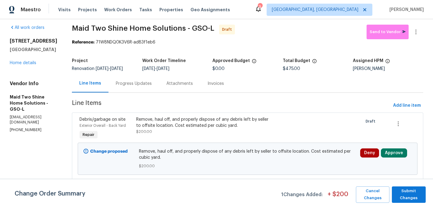
scroll to position [0, 0]
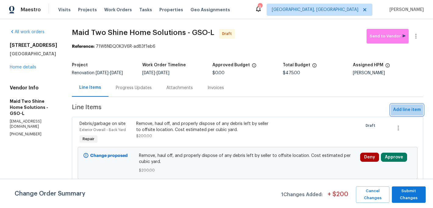
click at [404, 114] on span "Add line item" at bounding box center [407, 110] width 28 height 8
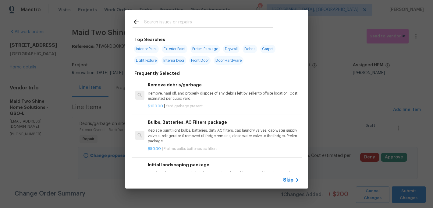
click at [154, 24] on input "text" at bounding box center [208, 22] width 129 height 9
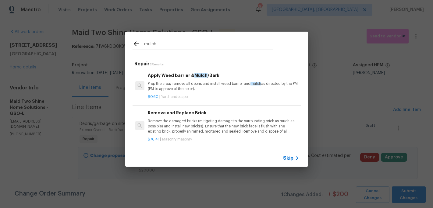
drag, startPoint x: 161, startPoint y: 46, endPoint x: 161, endPoint y: 41, distance: 4.3
click at [161, 46] on input "mulch" at bounding box center [208, 44] width 129 height 9
type input "m"
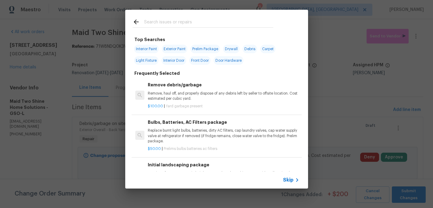
type input "h"
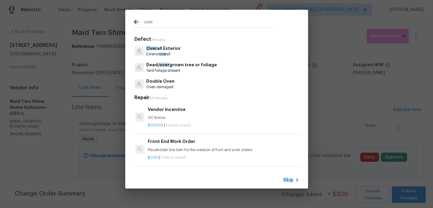
type input "over"
click at [176, 66] on p "Dead/ over grown tree or foliage" at bounding box center [181, 65] width 71 height 6
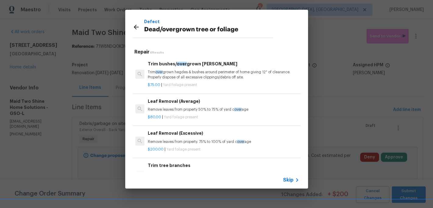
click at [174, 72] on p "Trim over grown hegdes & bushes around perimeter of home giving 12" of clearanc…" at bounding box center [223, 75] width 151 height 10
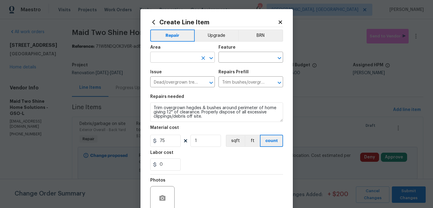
click at [168, 58] on input "text" at bounding box center [174, 57] width 48 height 9
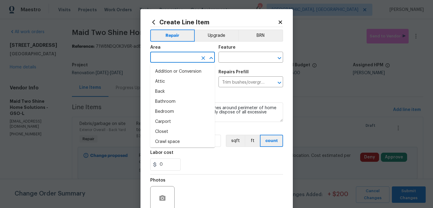
type input "i"
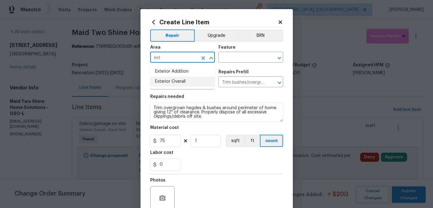
click at [172, 82] on li "Exterior Overall" at bounding box center [182, 82] width 65 height 10
type input "Exterior Overall"
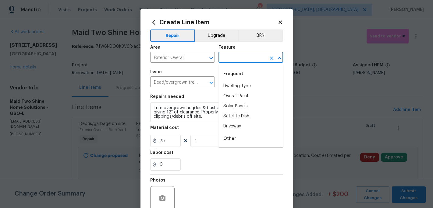
click at [225, 62] on input "text" at bounding box center [242, 57] width 48 height 9
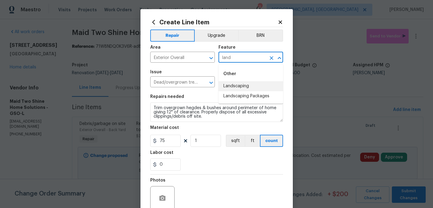
click at [234, 86] on li "Landscaping" at bounding box center [250, 86] width 65 height 10
type input "Landscaping"
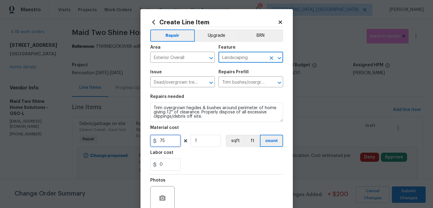
click at [176, 140] on input "75" at bounding box center [165, 141] width 30 height 12
type input "25"
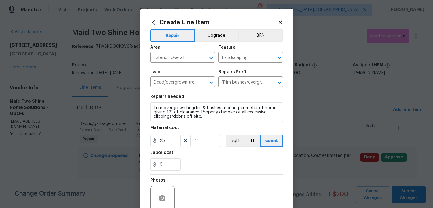
click at [209, 157] on div "Labor cost" at bounding box center [216, 155] width 133 height 8
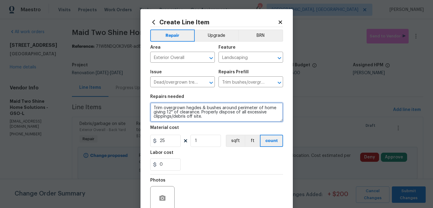
click at [199, 112] on textarea "Trim overgrown hegdes & bushes around perimeter of home giving 12" of clearance…" at bounding box center [216, 112] width 133 height 19
type textarea "Trim overgrown [PERSON_NAME] by garage door Properly dispose of all excessive c…"
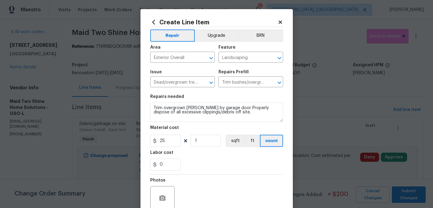
click at [217, 167] on div "0" at bounding box center [216, 165] width 133 height 12
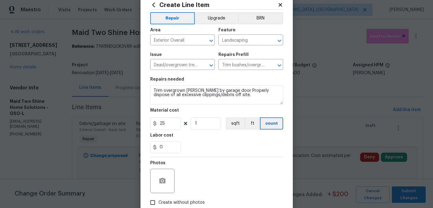
scroll to position [54, 0]
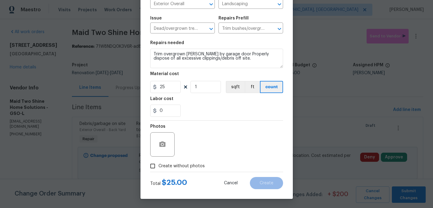
click at [153, 162] on input "Create without photos" at bounding box center [153, 167] width 12 height 12
checkbox input "true"
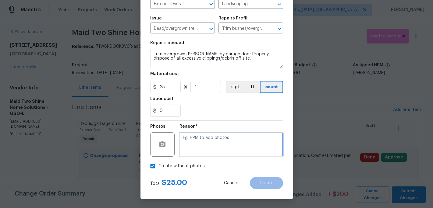
click at [200, 145] on textarea at bounding box center [231, 145] width 104 height 24
type textarea "c"
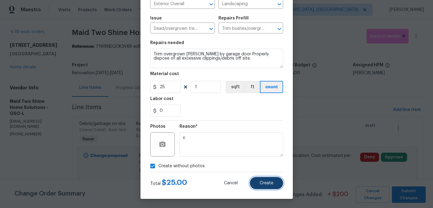
click at [265, 186] on button "Create" at bounding box center [266, 183] width 33 height 12
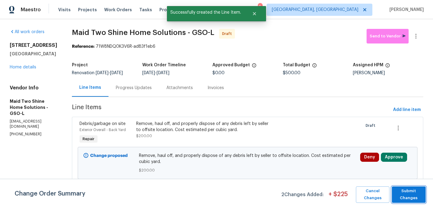
click at [413, 193] on span "Submit Changes" at bounding box center [409, 195] width 28 height 14
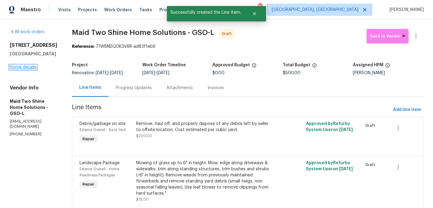
click at [27, 66] on link "Home details" at bounding box center [23, 67] width 27 height 4
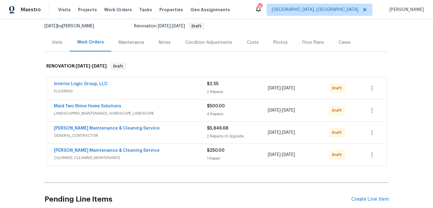
scroll to position [112, 0]
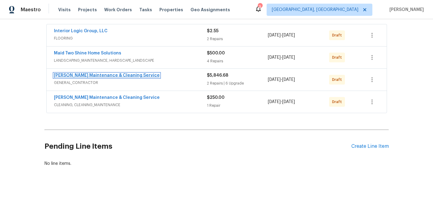
click at [98, 75] on link "[PERSON_NAME] Maintenance & Cleaning Service" at bounding box center [107, 75] width 106 height 4
